Goal: Transaction & Acquisition: Purchase product/service

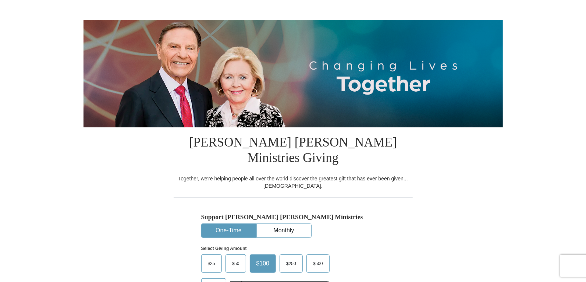
select select "NY"
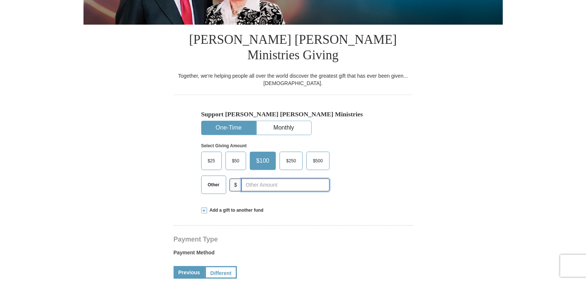
click at [256, 178] on input "text" at bounding box center [285, 184] width 88 height 13
type input "10.00"
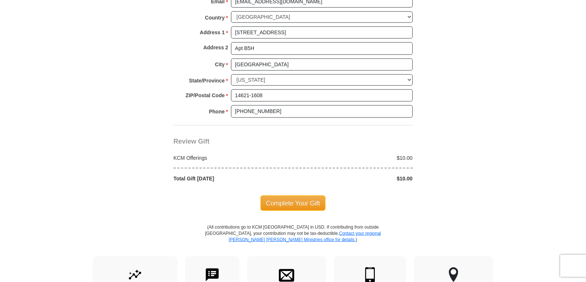
scroll to position [586, 0]
click at [278, 195] on span "Complete Your Gift" at bounding box center [292, 202] width 65 height 15
